Goal: Find specific page/section: Find specific page/section

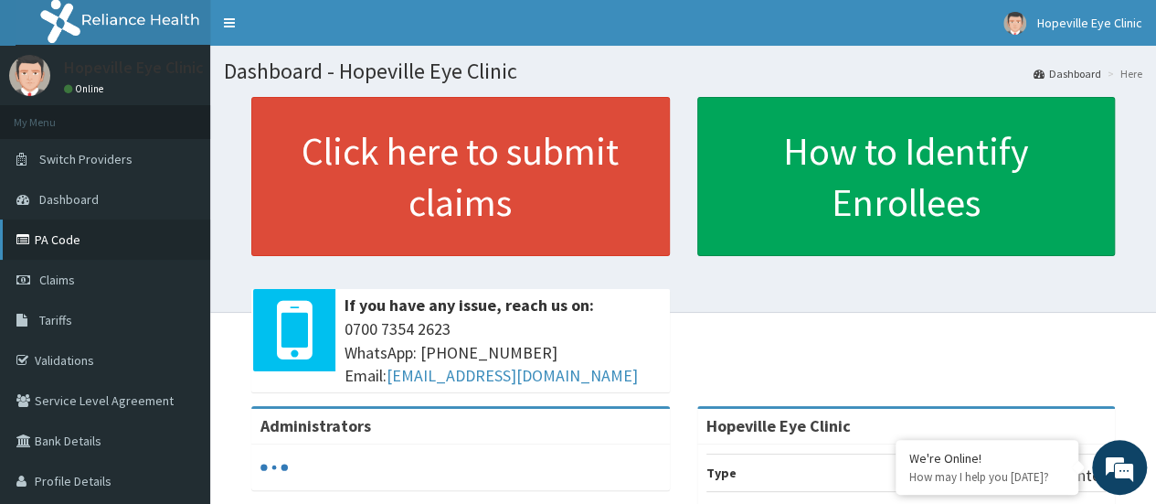
click at [85, 239] on link "PA Code" at bounding box center [105, 239] width 210 height 40
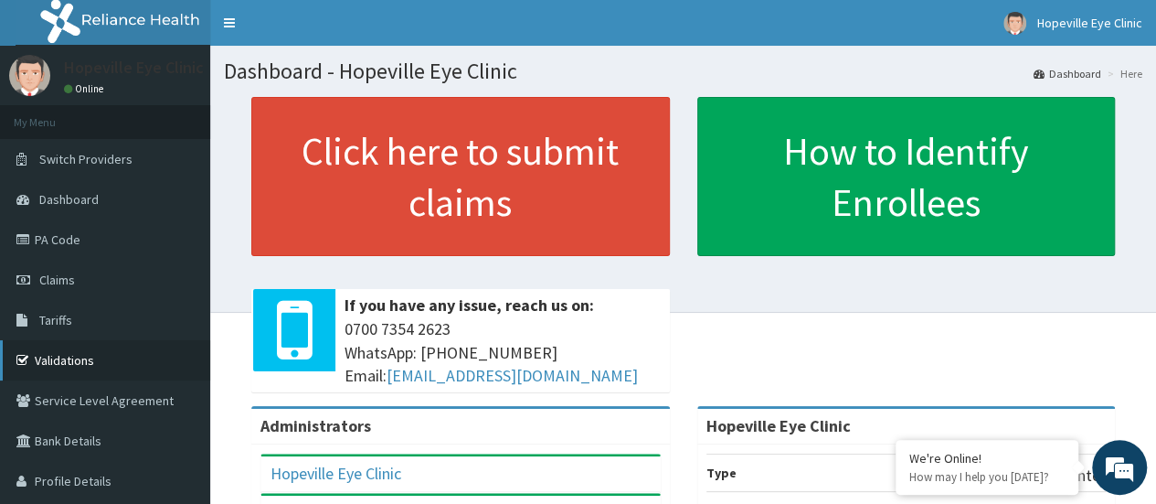
click at [57, 366] on link "Validations" at bounding box center [105, 360] width 210 height 40
click at [106, 249] on link "PA Code" at bounding box center [105, 239] width 210 height 40
